Goal: Ask a question

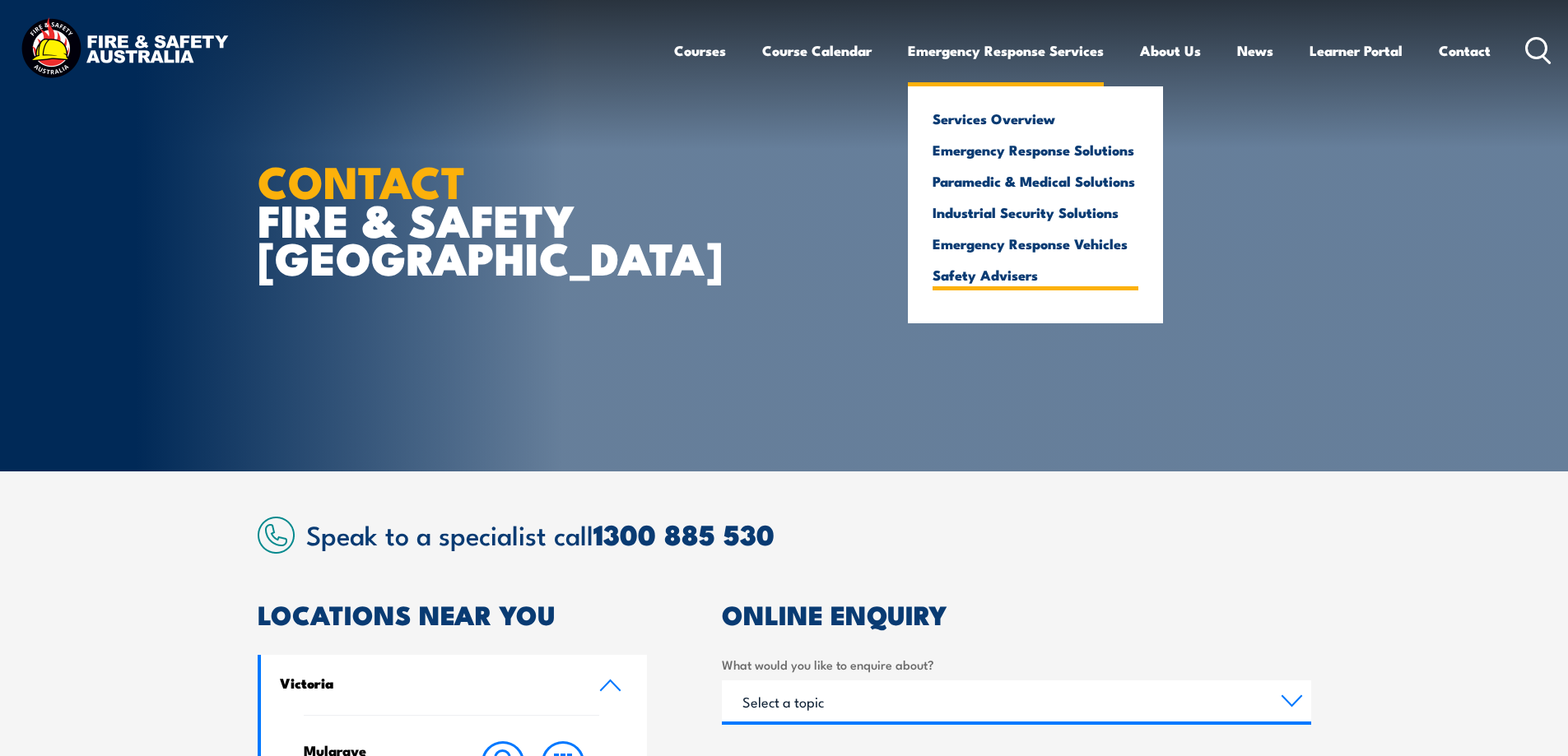
click at [996, 282] on link "Safety Advisers" at bounding box center [1035, 275] width 206 height 14
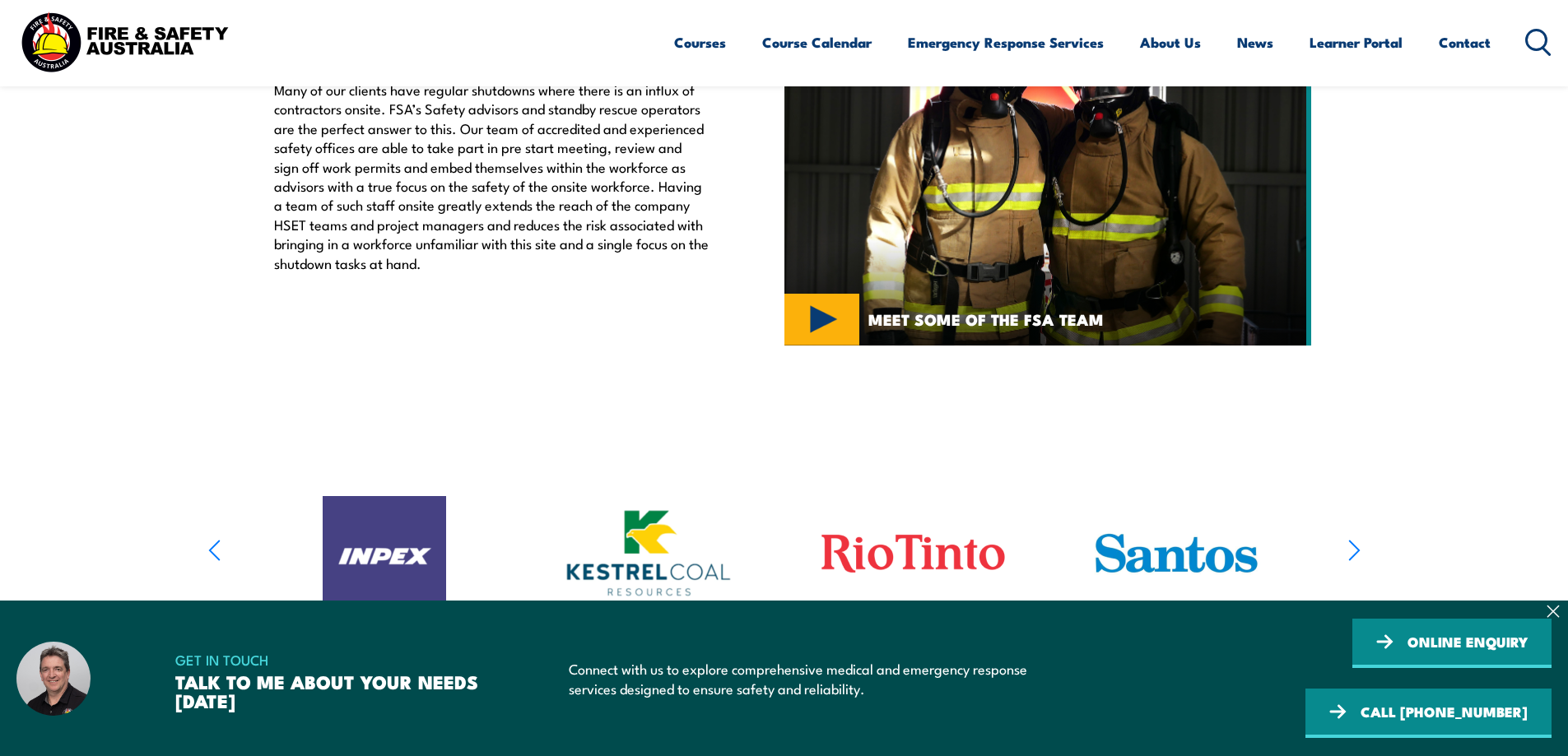
scroll to position [741, 0]
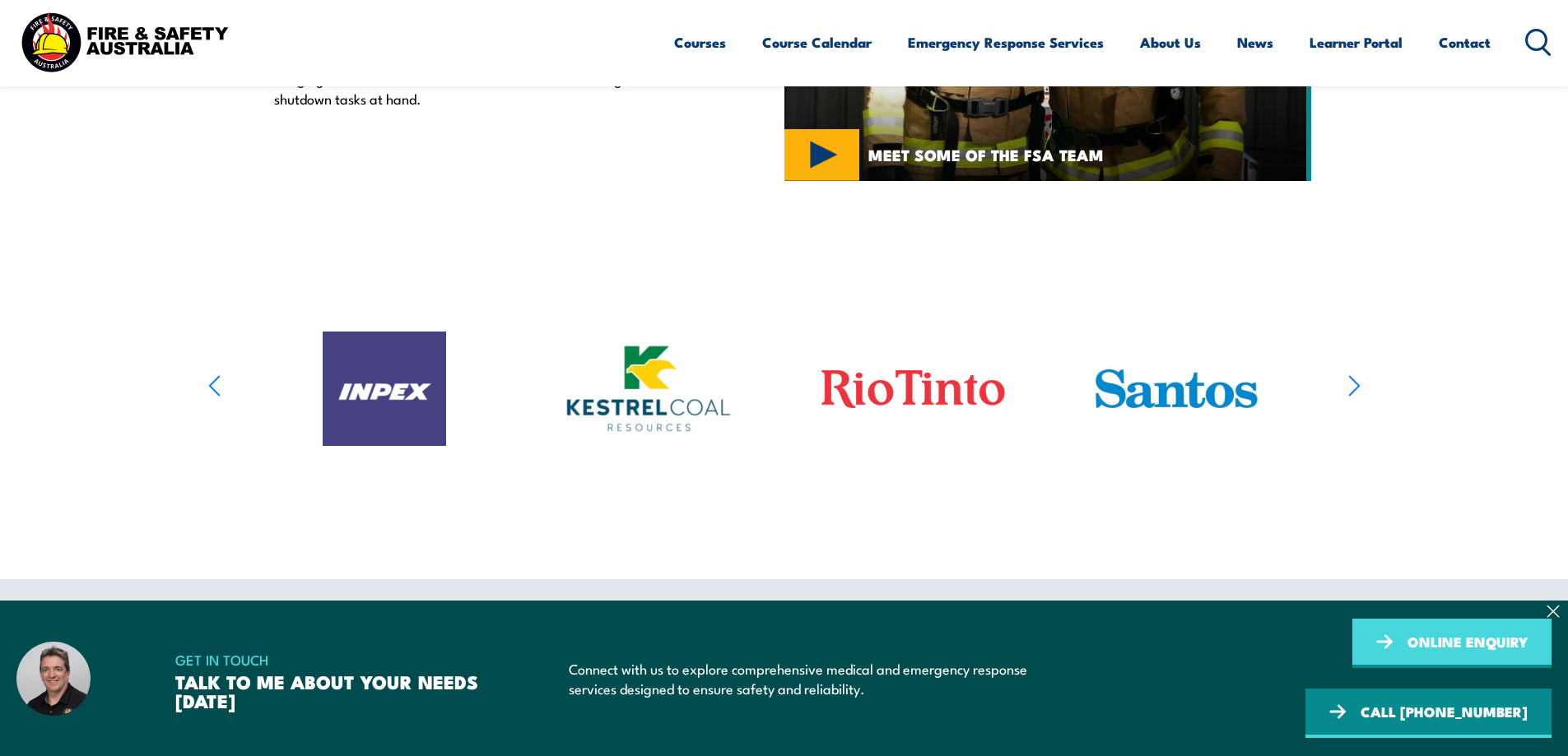
click at [1352, 668] on link "ONLINE ENQUIRY" at bounding box center [1452, 643] width 199 height 49
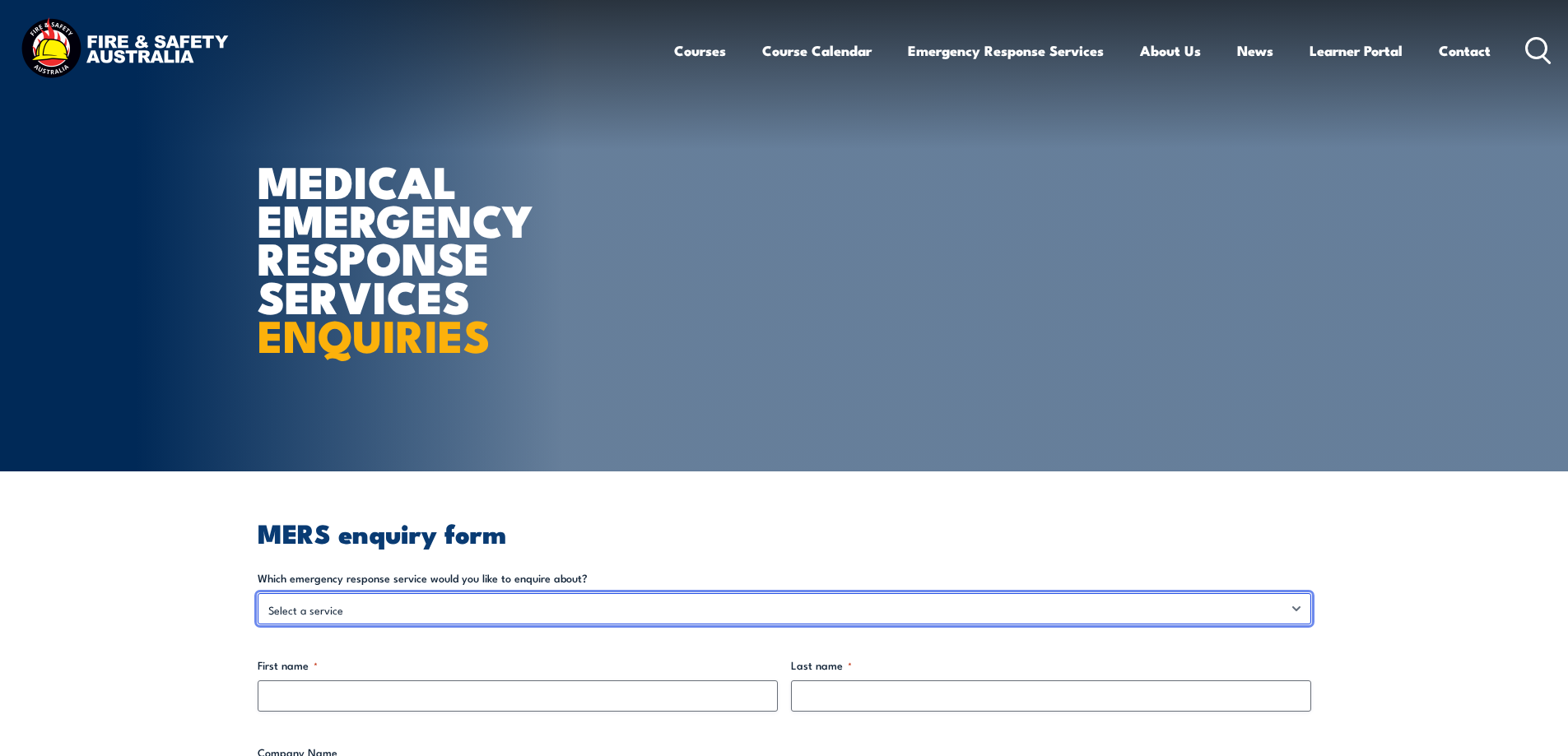
click at [1295, 610] on select "Select a service Emergency Response Solutions Paramedic & Medical Solutions Ind…" at bounding box center [784, 609] width 1053 height 31
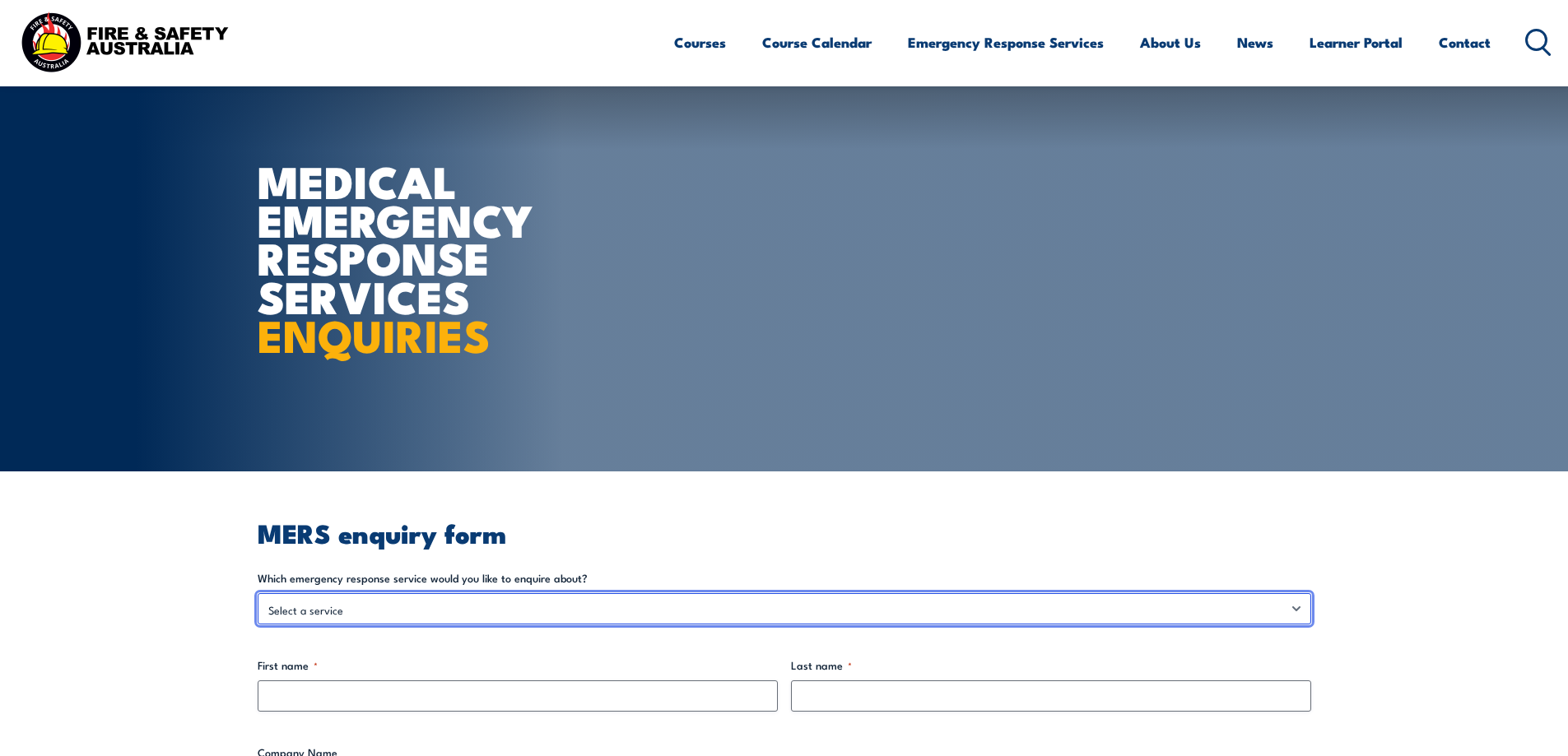
scroll to position [164, 0]
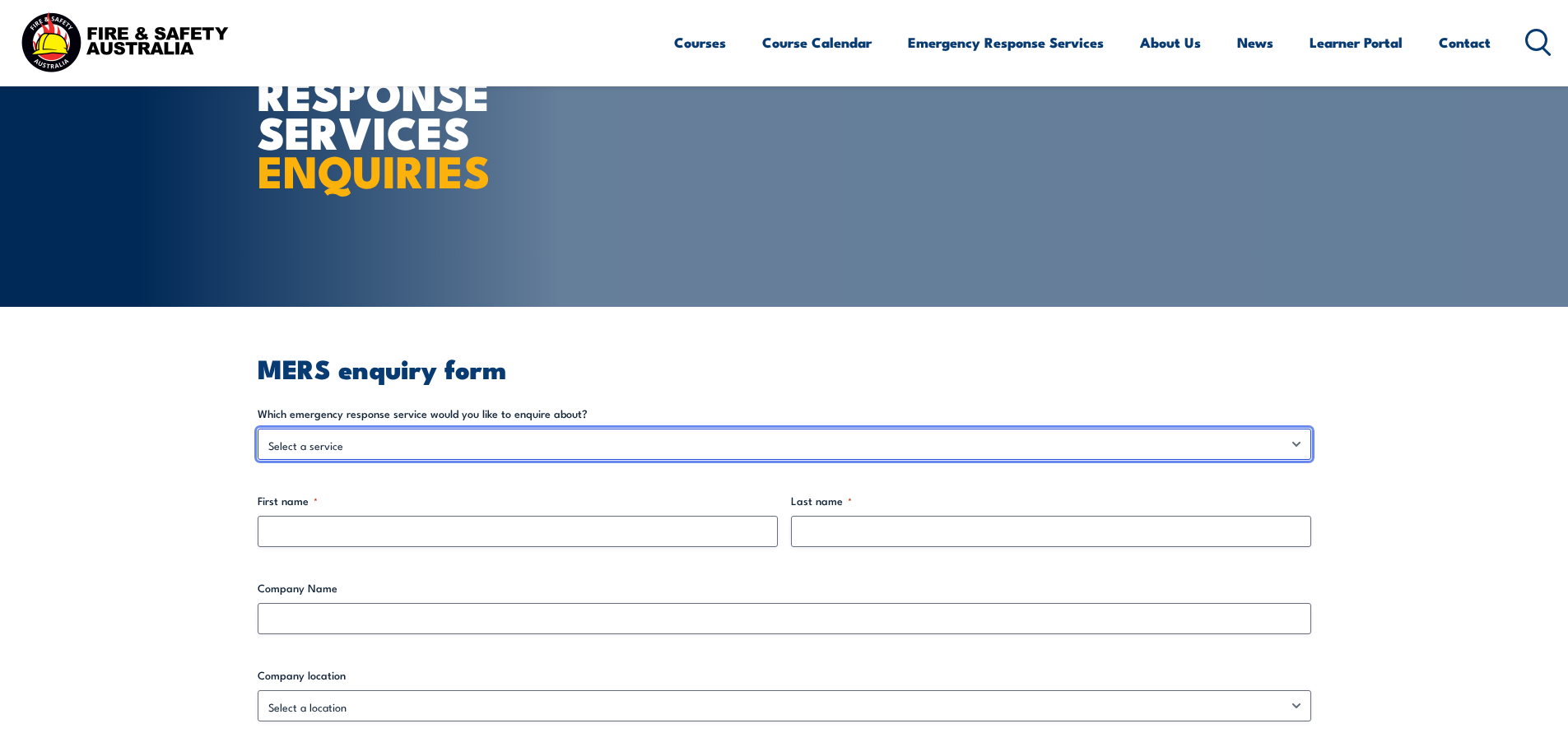
click at [1299, 444] on select "Select a service Emergency Response Solutions Paramedic & Medical Solutions Ind…" at bounding box center [784, 444] width 1053 height 31
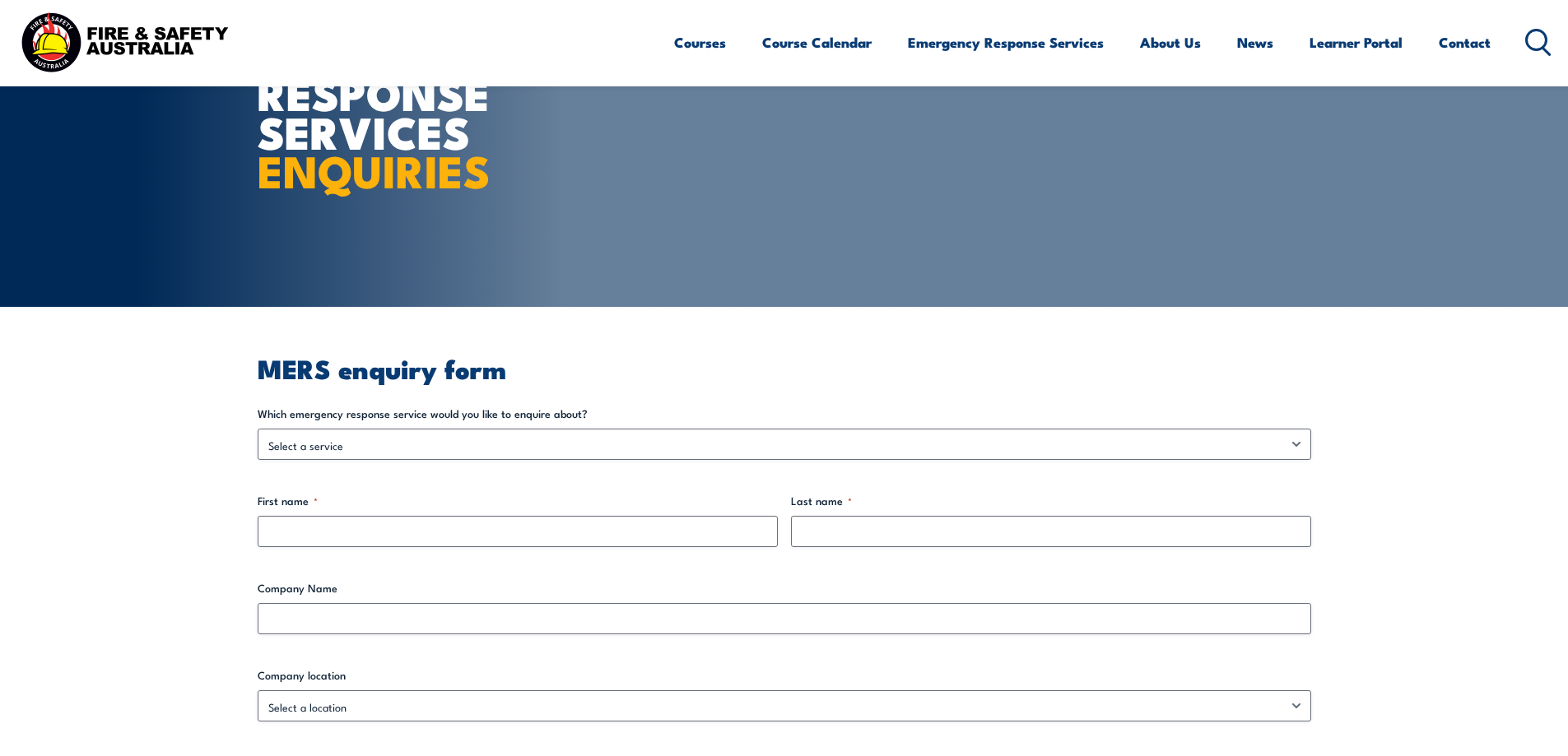
click at [1061, 247] on article "MEDICAL EMERGENCY RESPONSE SERVICES ENQUIRIES" at bounding box center [784, 71] width 1053 height 471
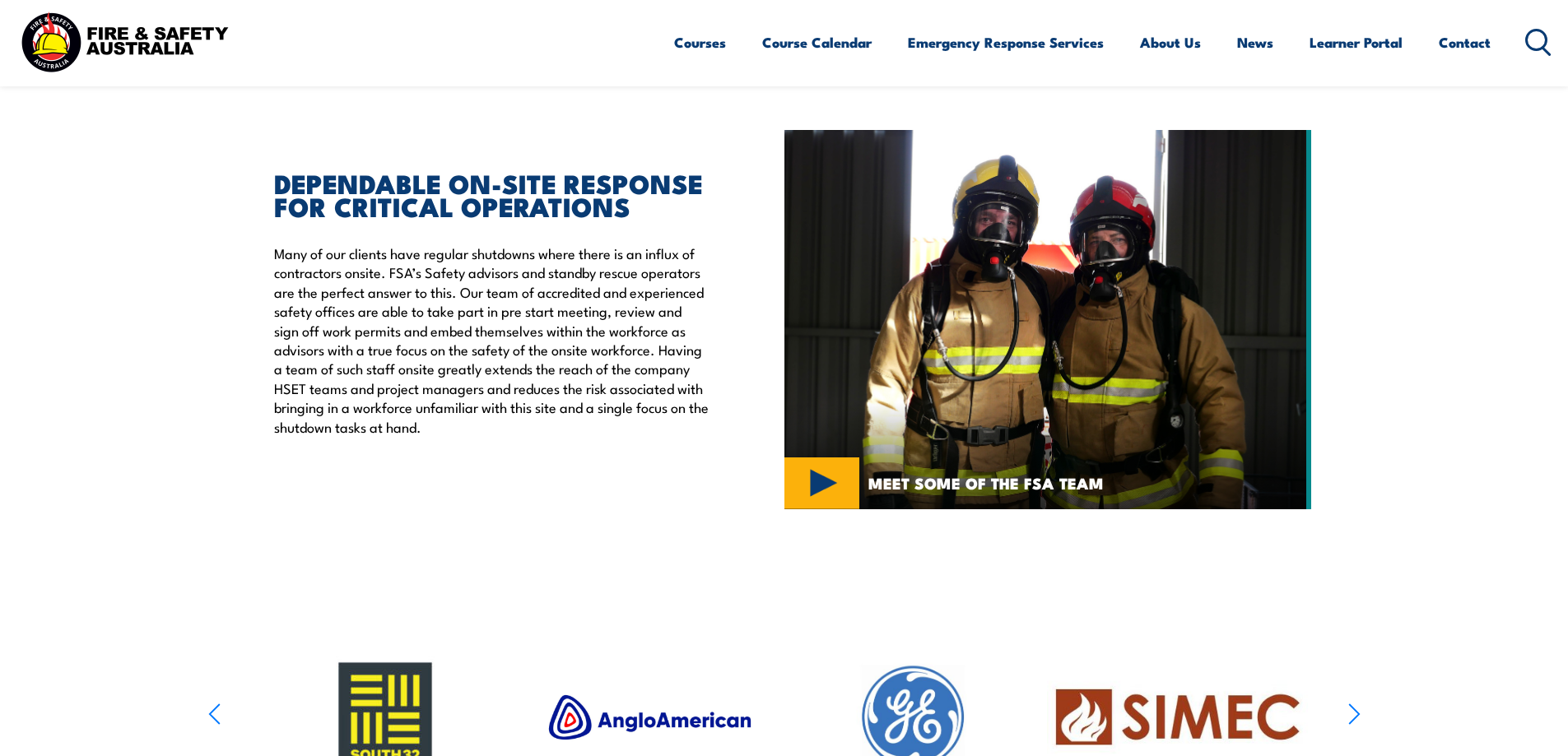
scroll to position [330, 0]
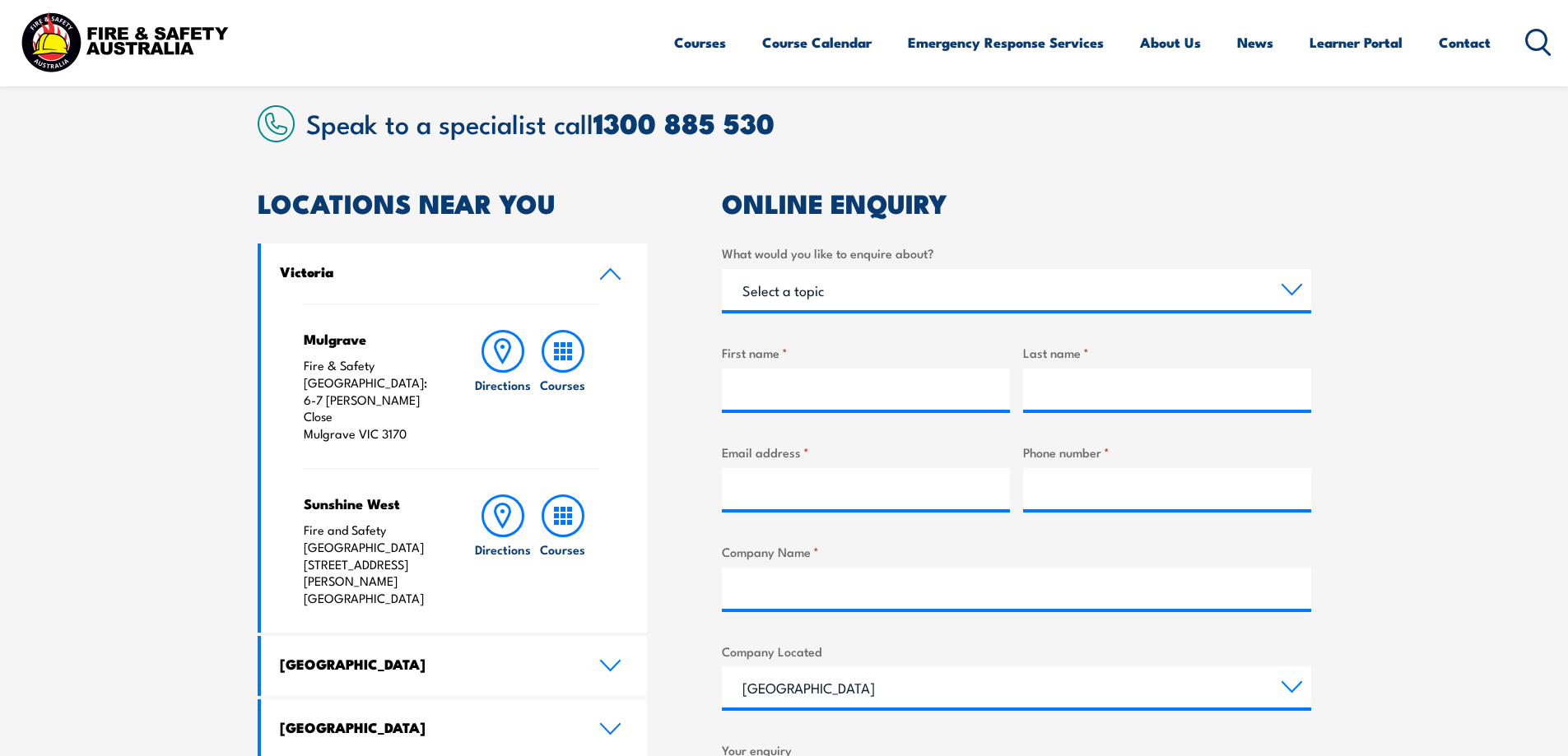
scroll to position [576, 0]
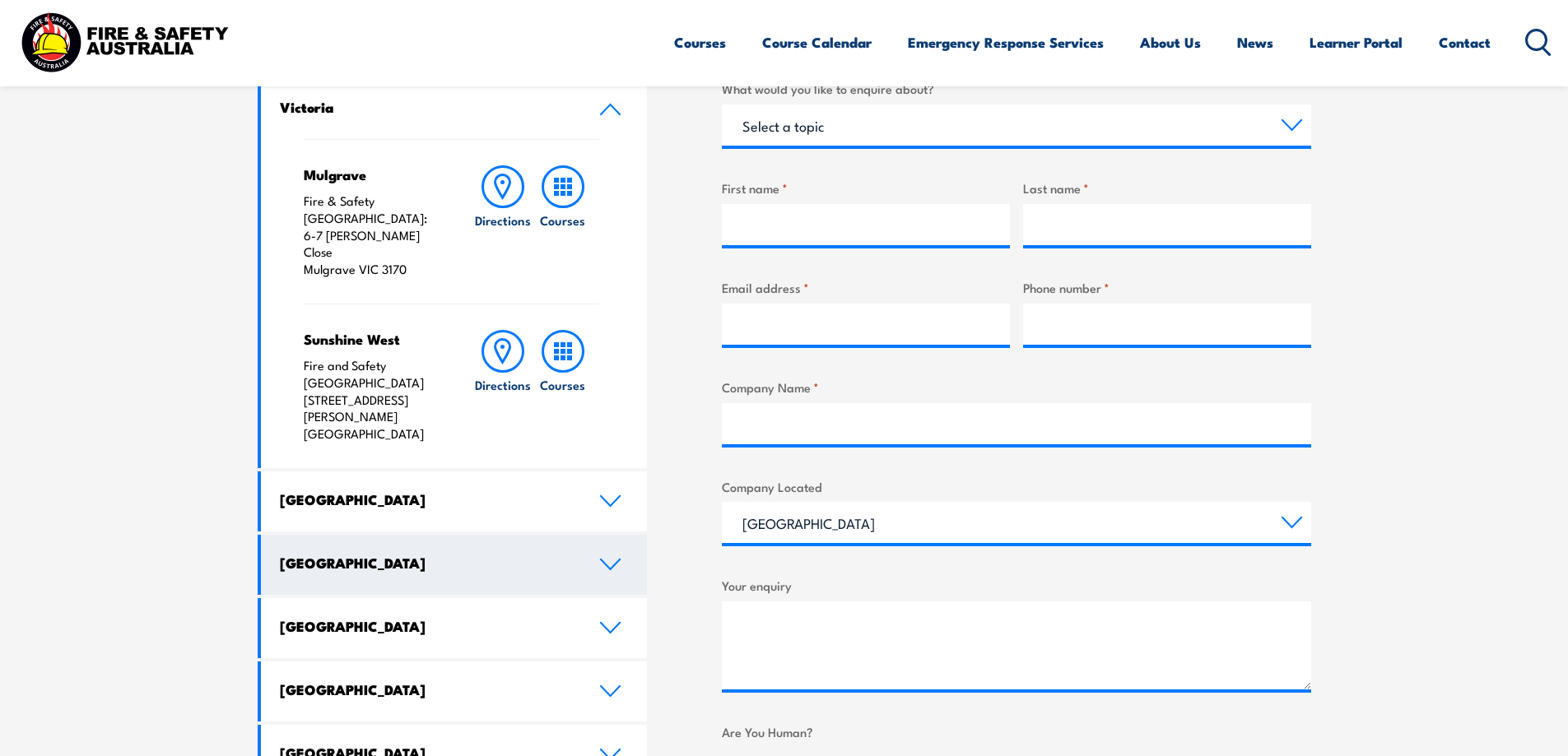
click at [614, 558] on icon at bounding box center [610, 564] width 22 height 13
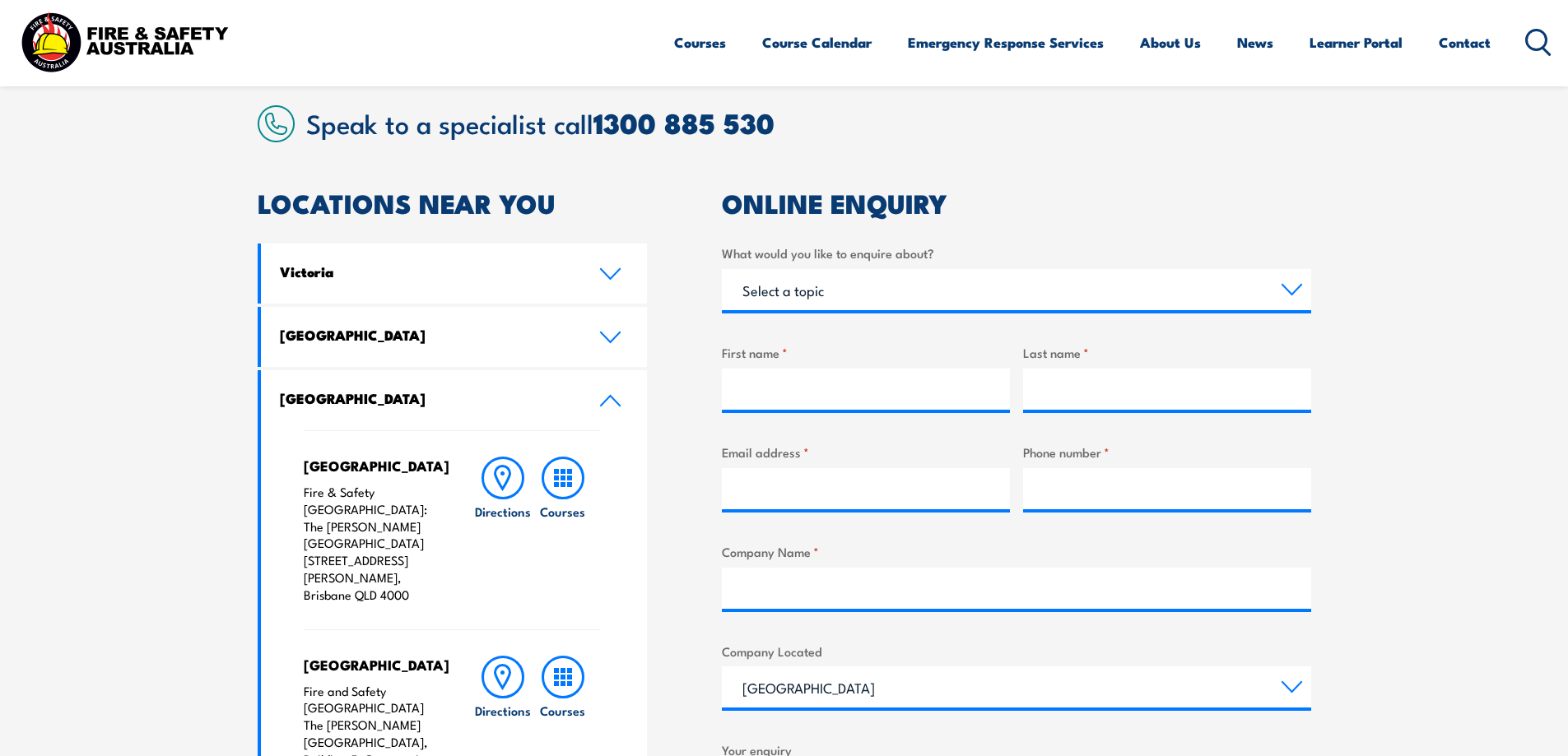
scroll to position [0, 0]
